Goal: Browse casually

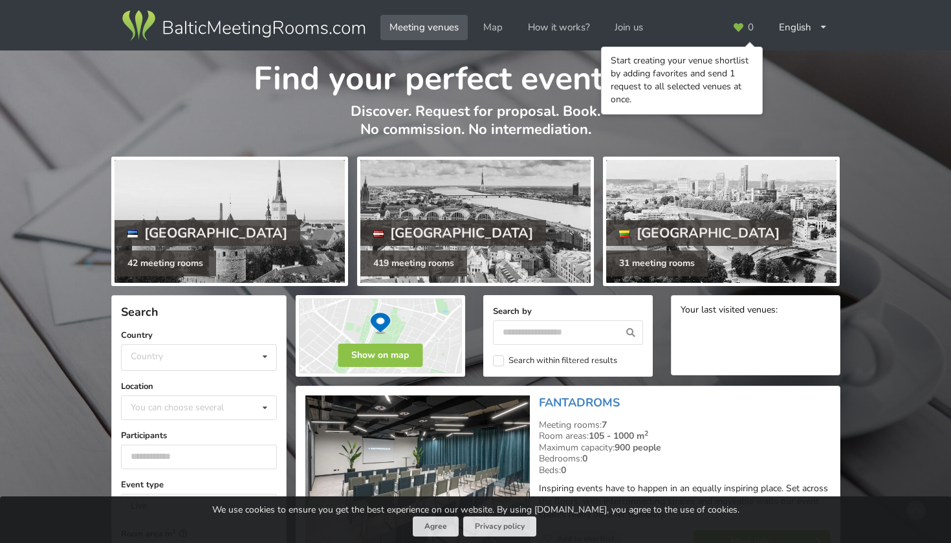
click at [750, 121] on p "Discover. Request for proposal. Book. No commission. No intermediation." at bounding box center [475, 127] width 729 height 50
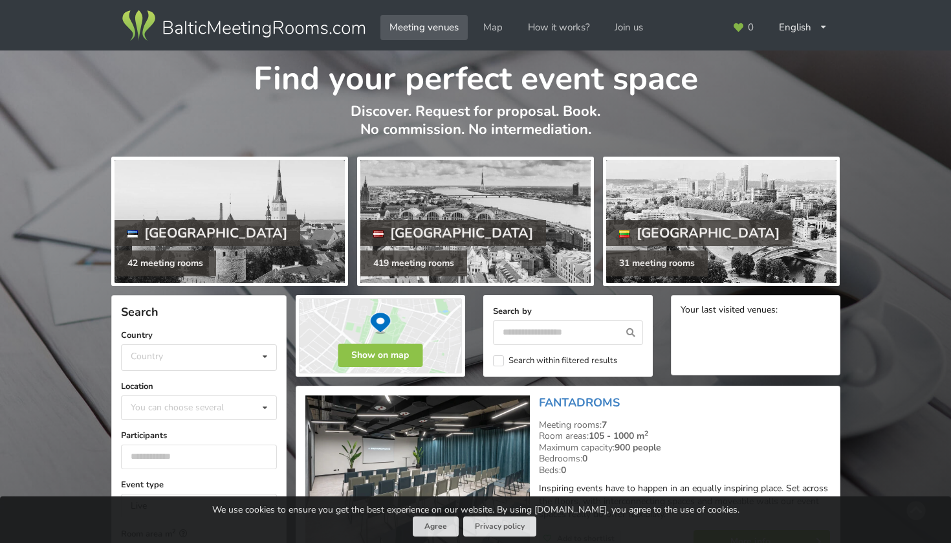
click at [750, 121] on p "Discover. Request for proposal. Book. No commission. No intermediation." at bounding box center [475, 127] width 729 height 50
click at [752, 112] on p "Discover. Request for proposal. Book. No commission. No intermediation." at bounding box center [475, 127] width 729 height 50
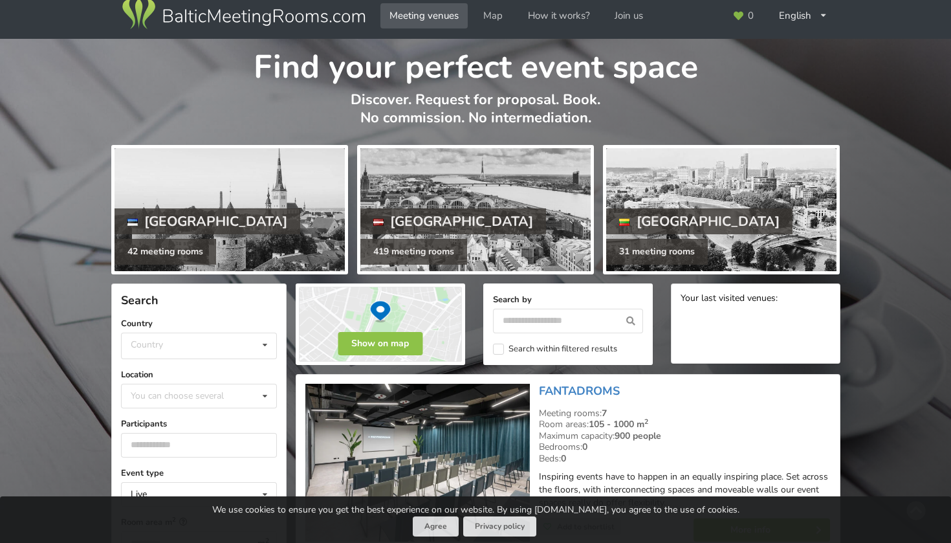
click at [763, 87] on h1 "Find your perfect event space" at bounding box center [475, 63] width 729 height 49
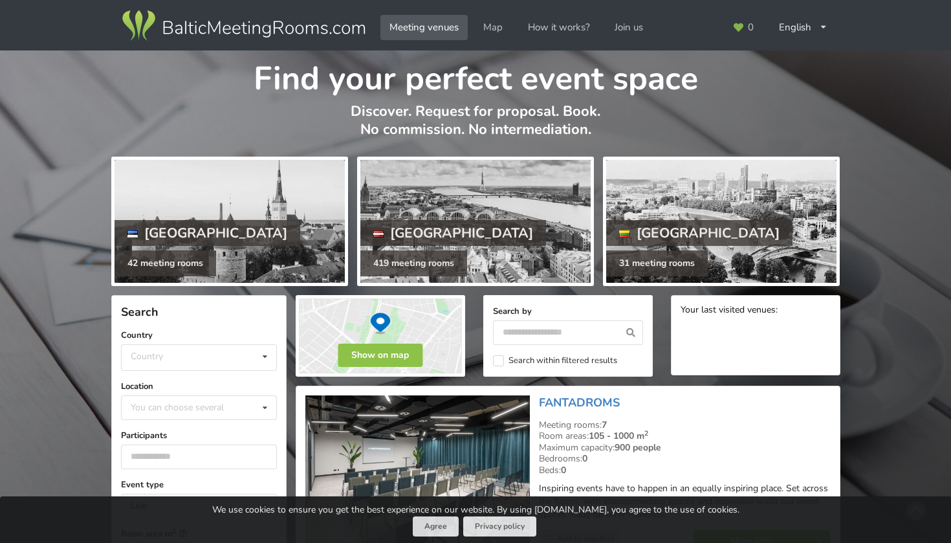
click at [763, 87] on h1 "Find your perfect event space" at bounding box center [475, 74] width 729 height 49
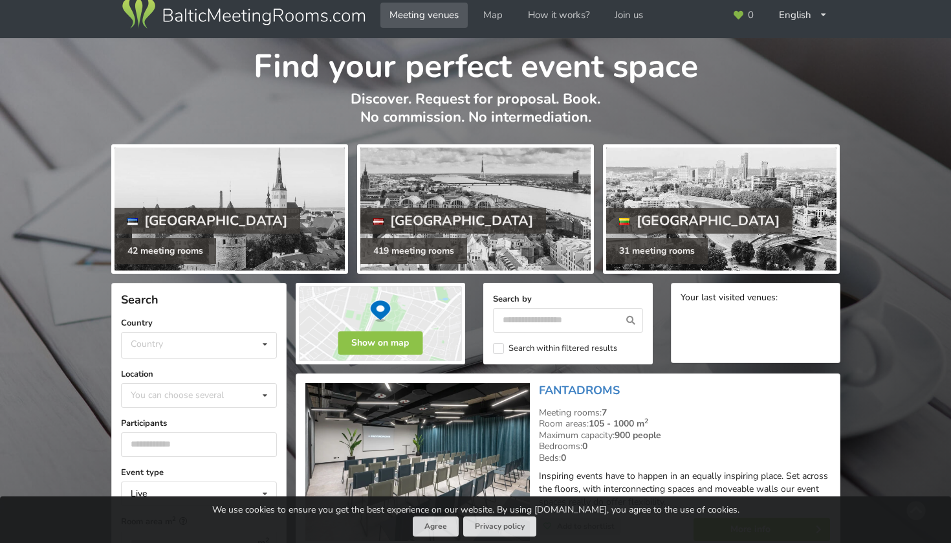
click at [764, 58] on h1 "Find your perfect event space" at bounding box center [475, 62] width 729 height 49
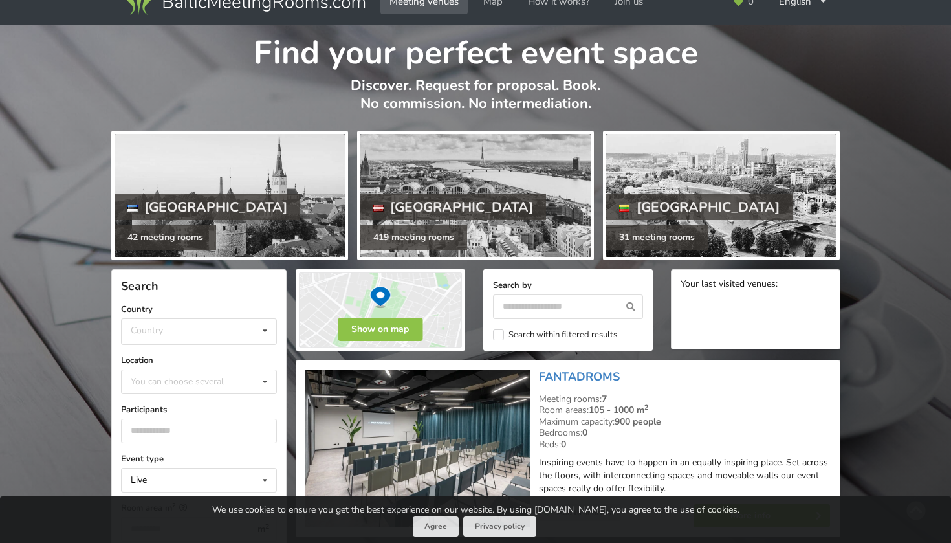
click at [764, 55] on h1 "Find your perfect event space" at bounding box center [475, 49] width 729 height 49
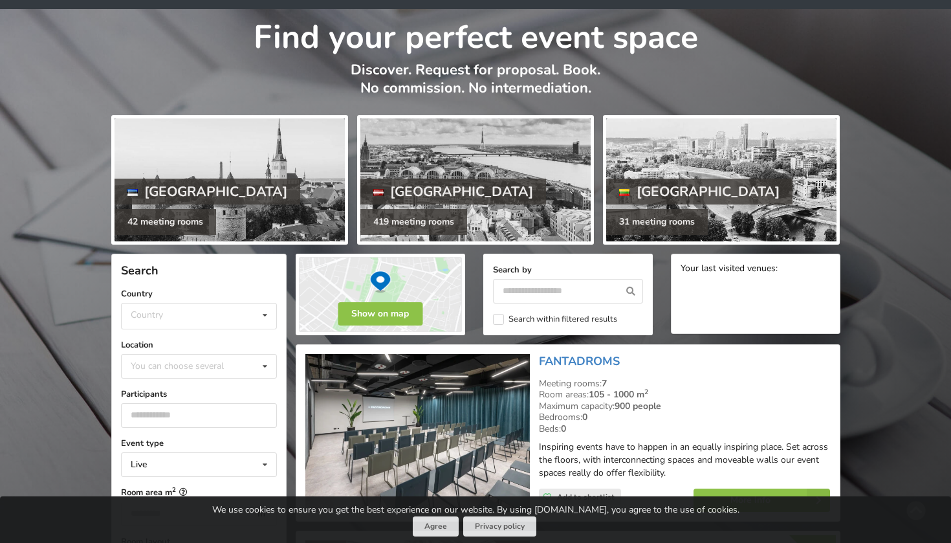
click at [764, 55] on h1 "Find your perfect event space" at bounding box center [475, 33] width 729 height 49
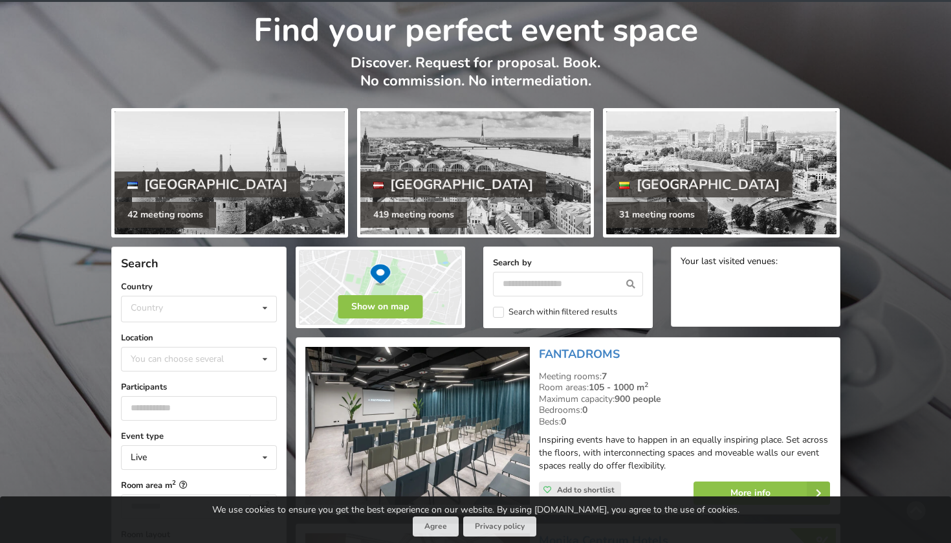
click at [764, 50] on h1 "Find your perfect event space" at bounding box center [475, 26] width 729 height 49
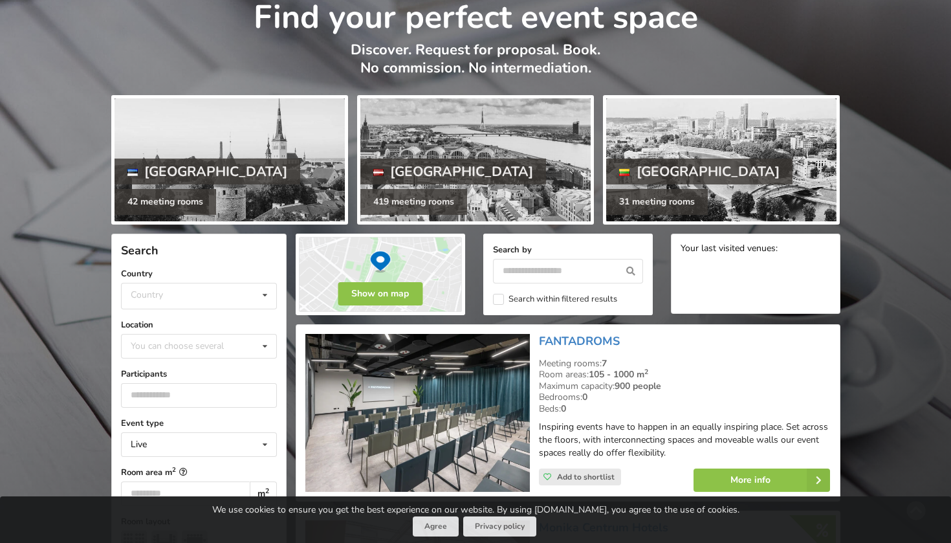
scroll to position [61, 0]
click at [764, 50] on p "Discover. Request for proposal. Book. No commission. No intermediation." at bounding box center [475, 66] width 729 height 50
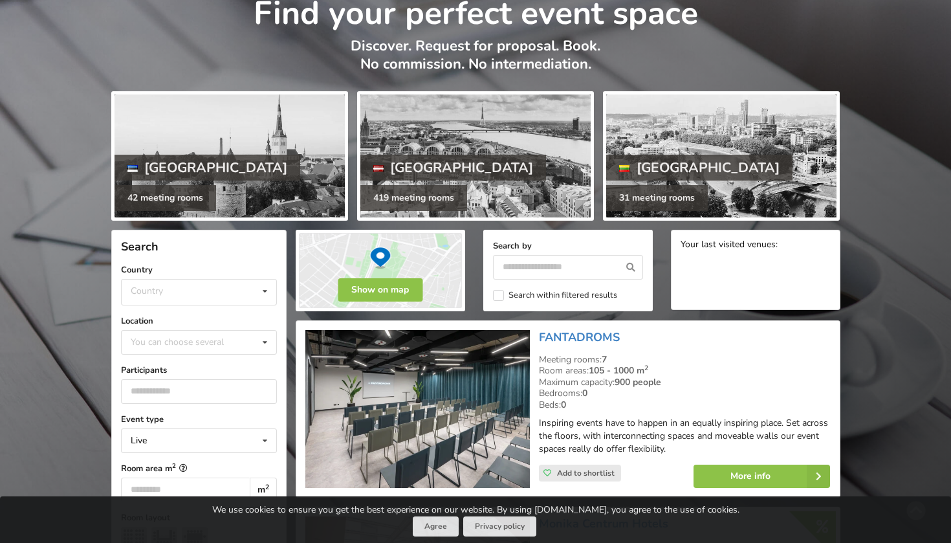
scroll to position [66, 0]
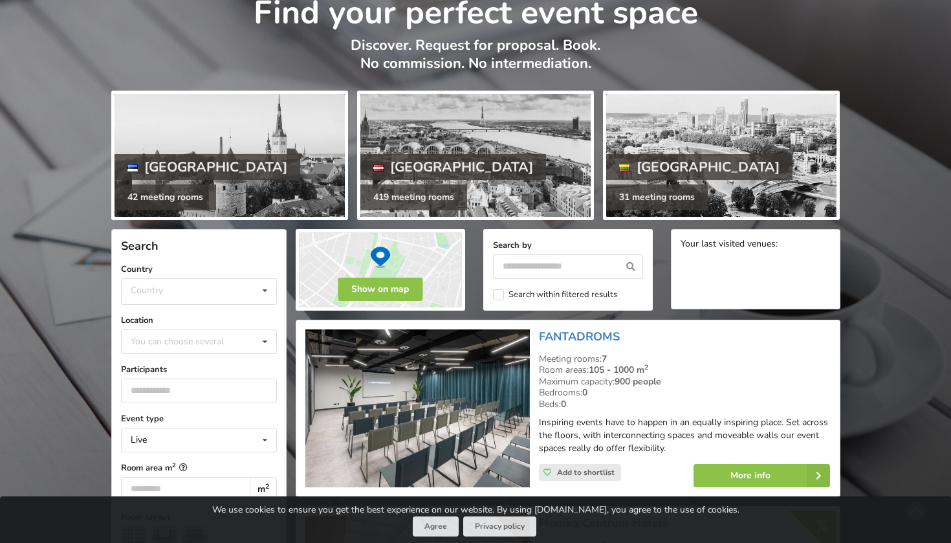
click at [764, 50] on p "Discover. Request for proposal. Book. No commission. No intermediation." at bounding box center [475, 61] width 729 height 50
click at [791, 33] on h1 "Find your perfect event space" at bounding box center [475, 8] width 729 height 49
